Goal: Find specific page/section: Find specific page/section

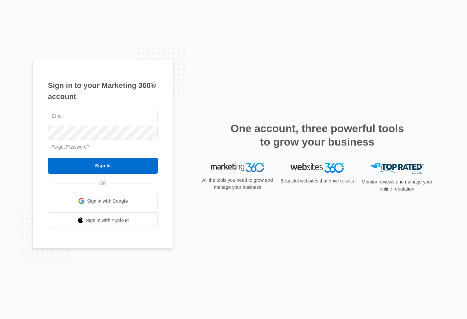
type input "[PERSON_NAME][EMAIL_ADDRESS][PERSON_NAME][DOMAIN_NAME]"
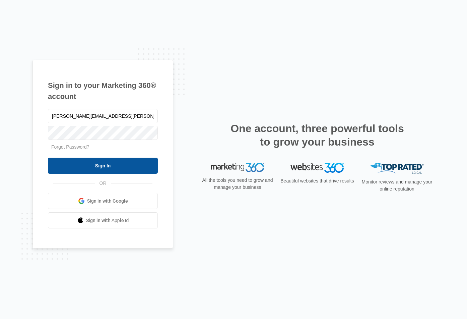
click at [116, 166] on input "Sign In" at bounding box center [103, 166] width 110 height 16
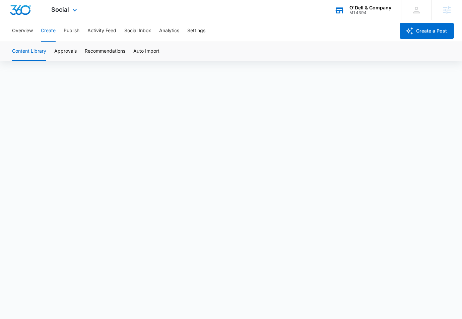
click at [380, 13] on div "M14394" at bounding box center [371, 12] width 42 height 5
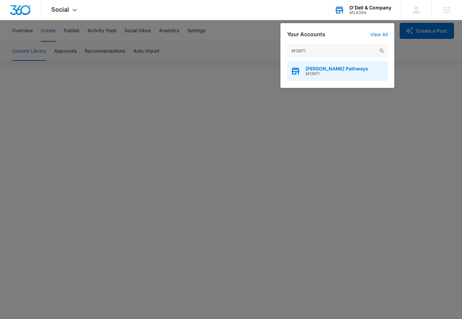
type input "M13971"
click at [343, 74] on span "M13971" at bounding box center [337, 73] width 63 height 5
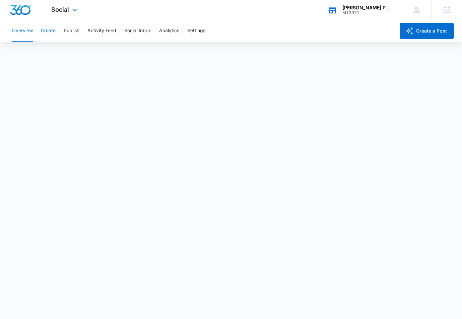
click at [54, 32] on button "Create" at bounding box center [48, 30] width 15 height 21
click at [67, 50] on button "Approvals" at bounding box center [65, 51] width 22 height 19
click at [32, 49] on button "Content Library" at bounding box center [29, 51] width 34 height 19
